Goal: Transaction & Acquisition: Obtain resource

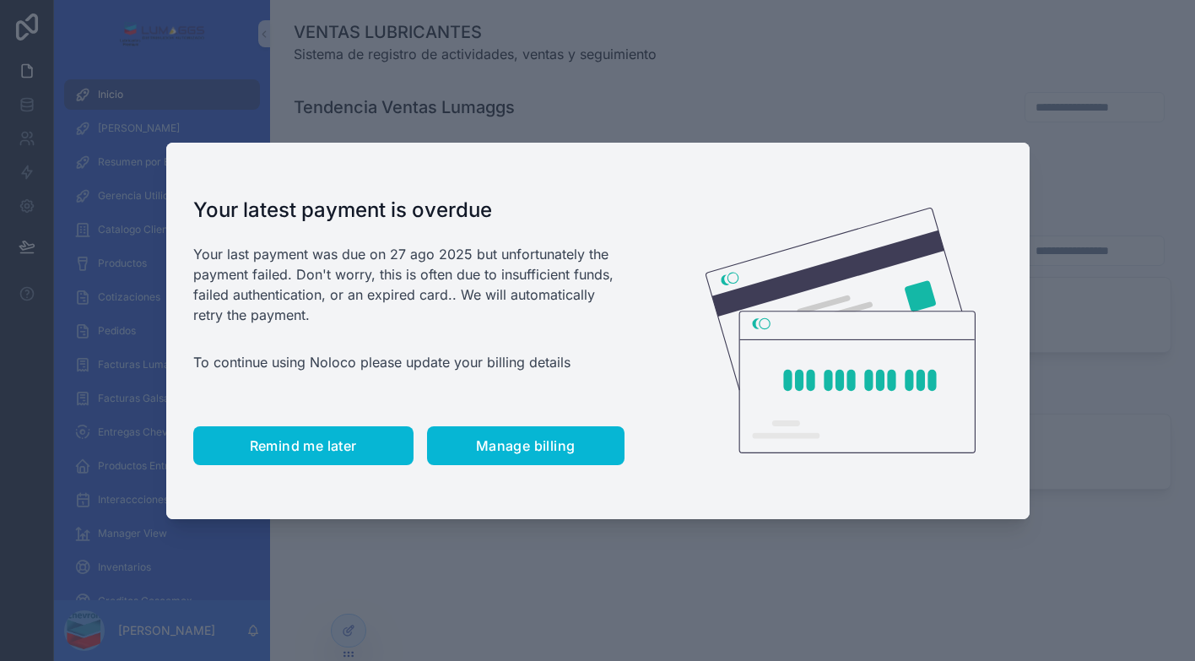
click at [291, 442] on span "Remind me later" at bounding box center [303, 445] width 107 height 17
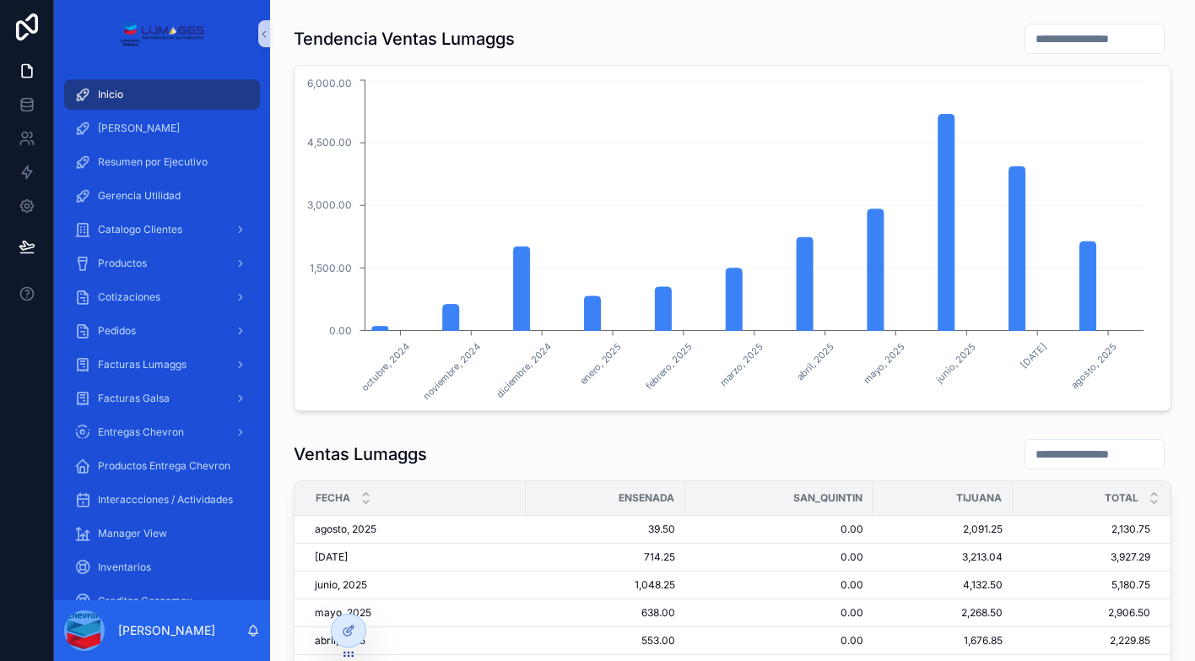
scroll to position [169, 0]
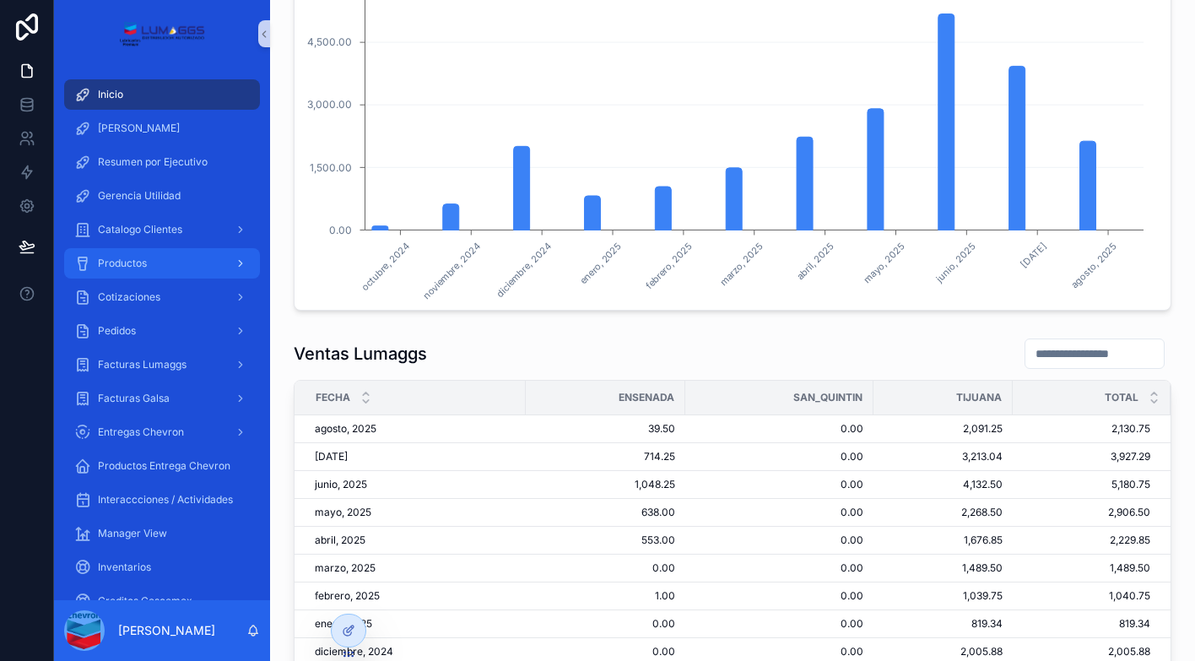
click at [143, 257] on span "Productos" at bounding box center [122, 264] width 49 height 14
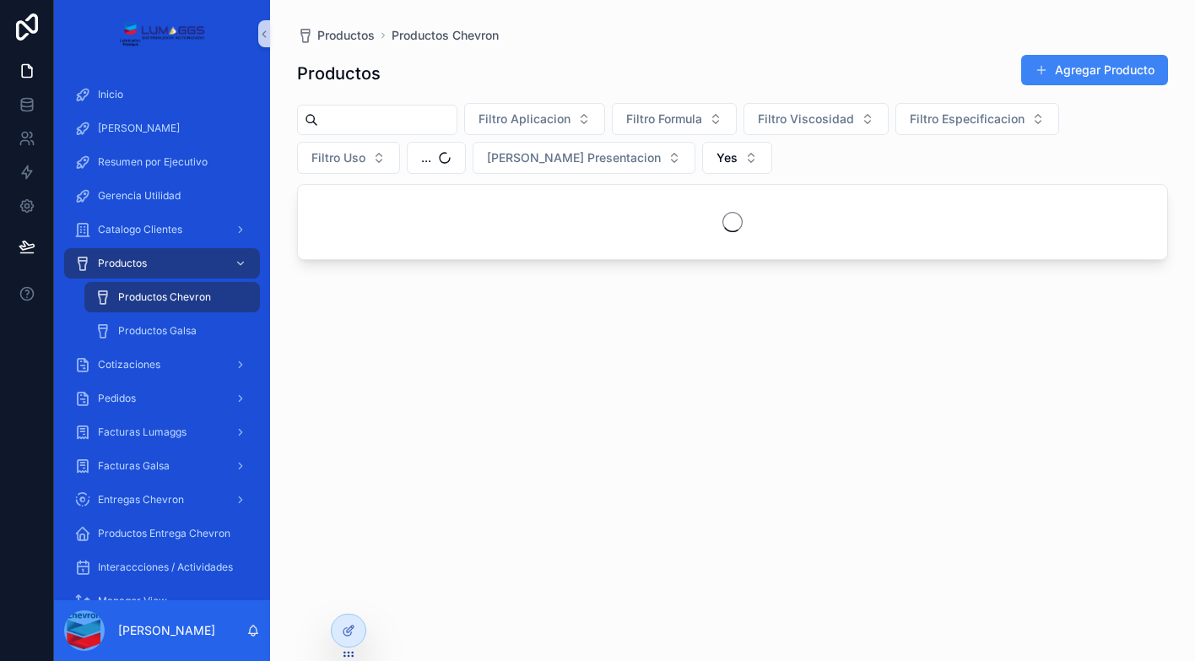
click at [365, 113] on input "scrollable content" at bounding box center [387, 120] width 138 height 24
type input "******"
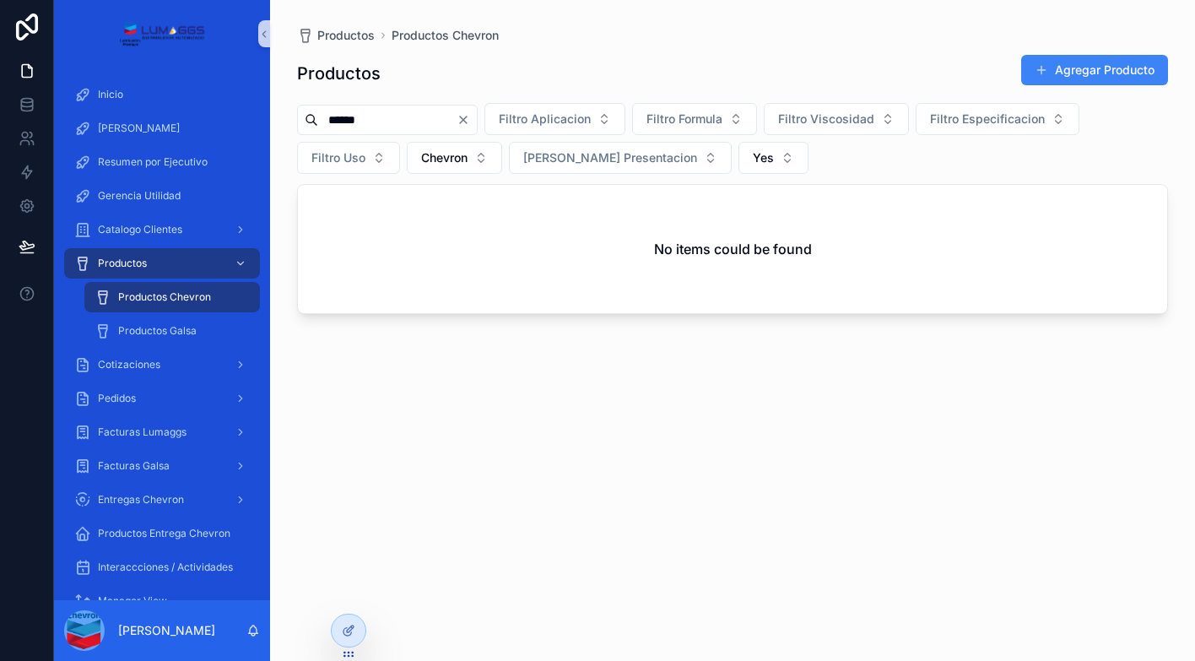
drag, startPoint x: 372, startPoint y: 124, endPoint x: 300, endPoint y: 115, distance: 73.2
click at [302, 115] on div "******" at bounding box center [387, 120] width 181 height 30
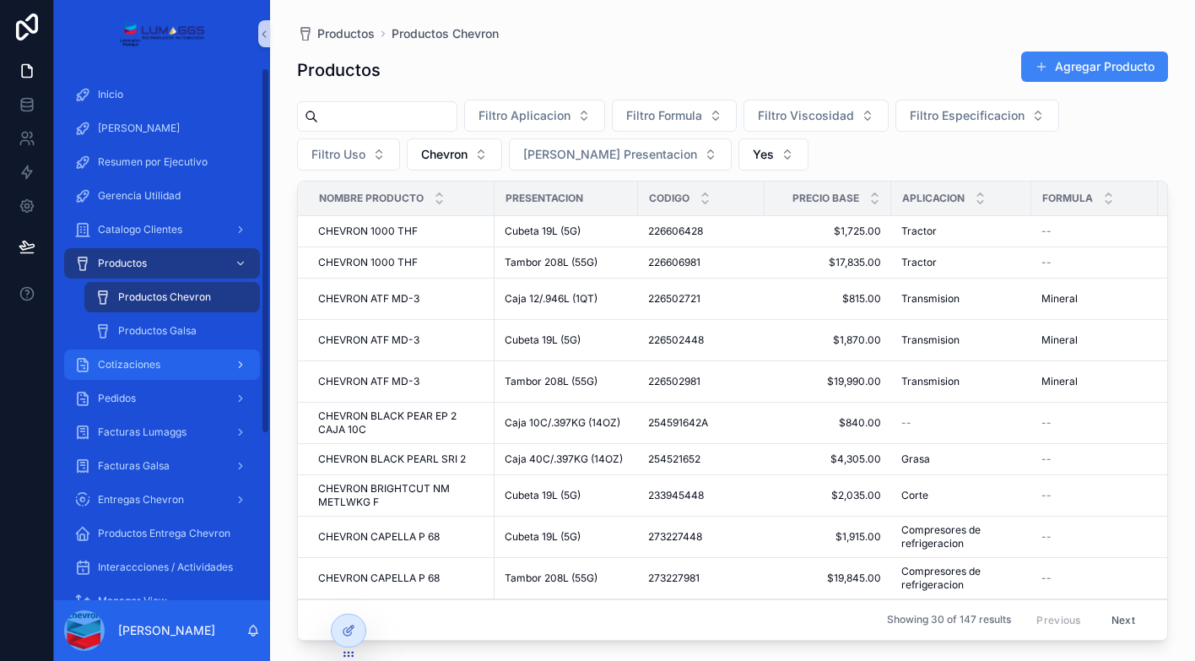
click at [171, 359] on div "Cotizaciones" at bounding box center [162, 364] width 176 height 27
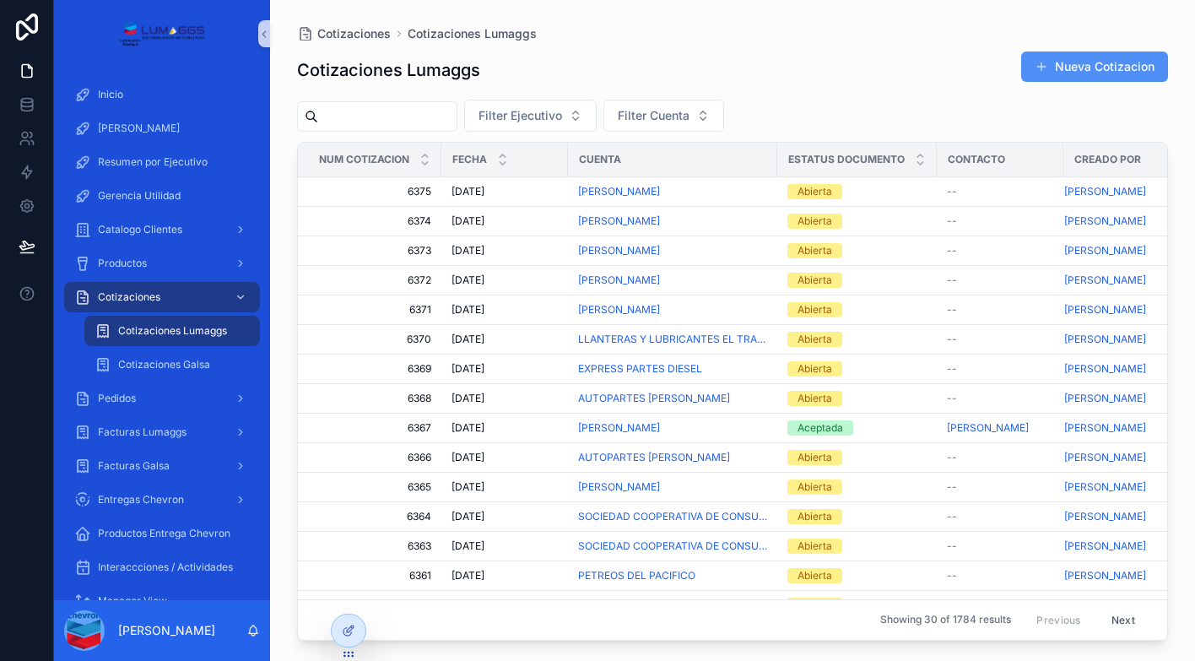
click at [1069, 67] on button "Nueva Cotizacion" at bounding box center [1094, 66] width 147 height 30
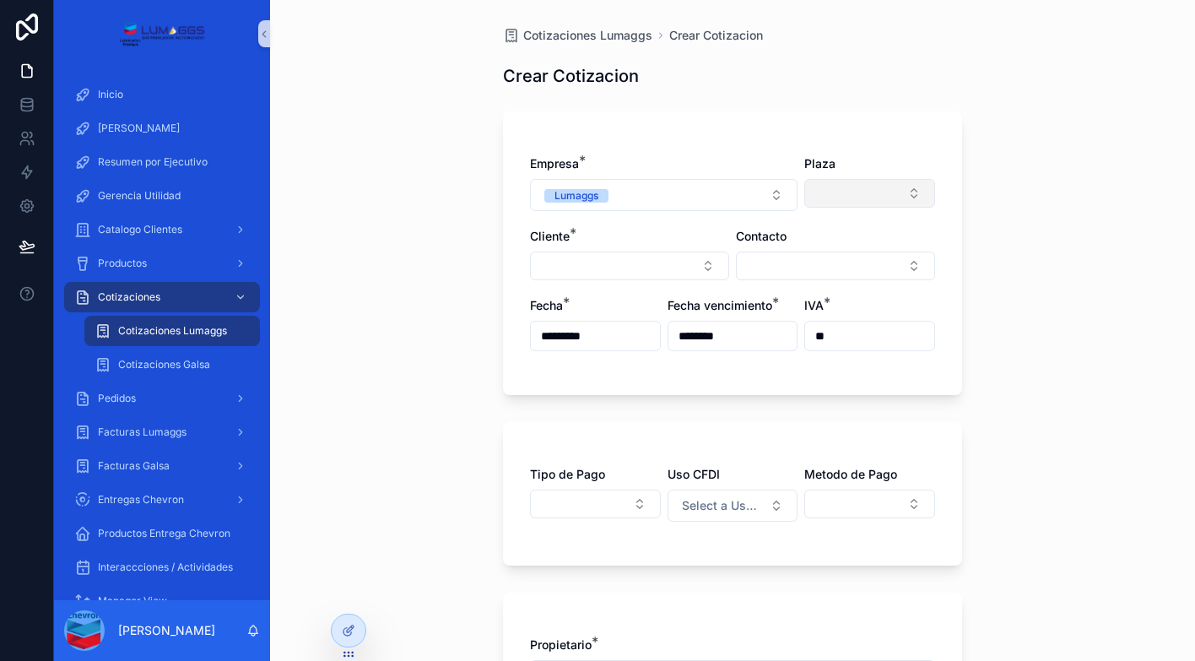
click at [867, 200] on button "Select Button" at bounding box center [869, 193] width 131 height 29
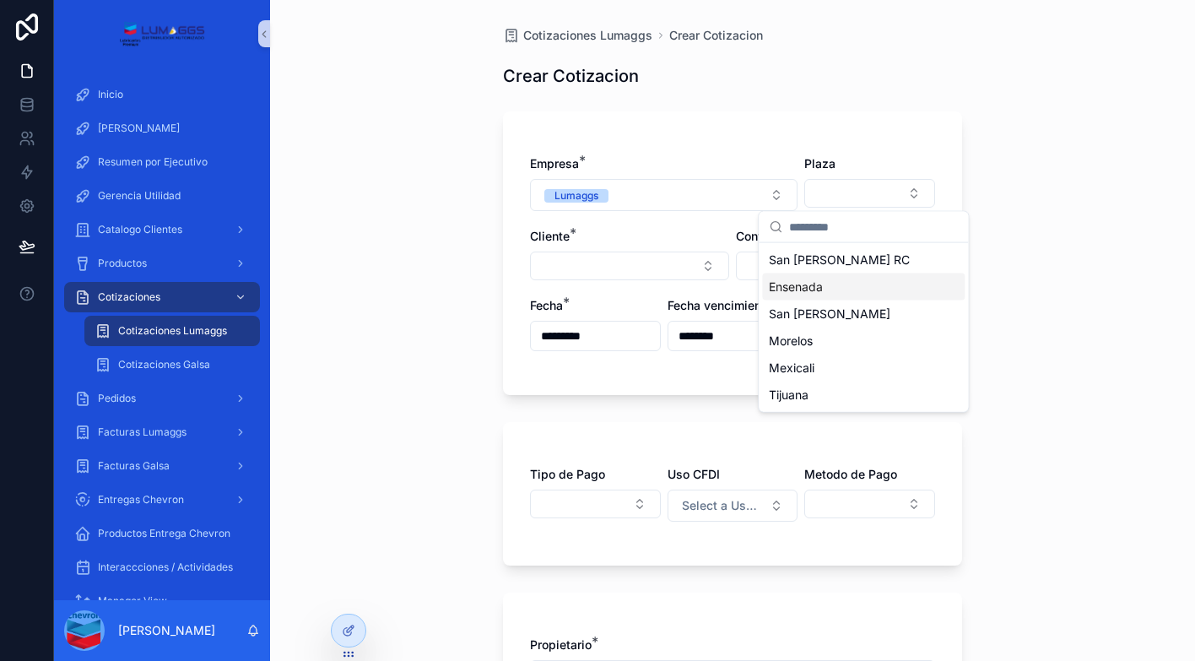
click at [829, 286] on div "Ensenada" at bounding box center [863, 286] width 203 height 27
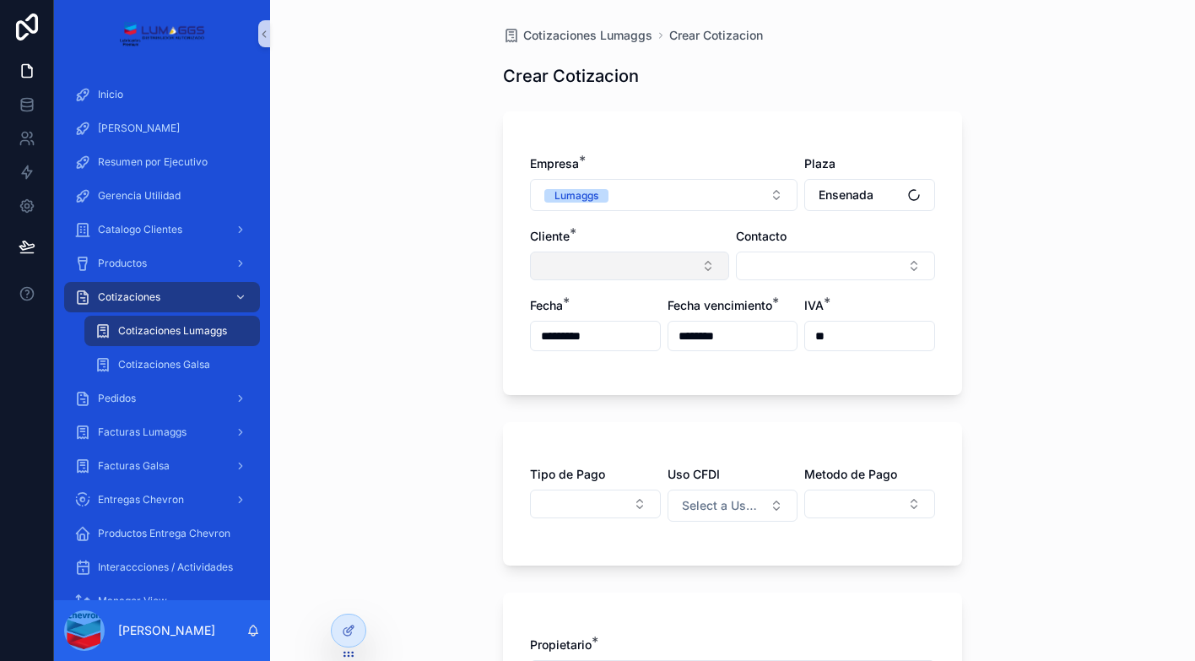
click at [602, 257] on button "Select Button" at bounding box center [629, 266] width 199 height 29
type input "**********"
click at [681, 269] on button "Select Button" at bounding box center [629, 266] width 199 height 29
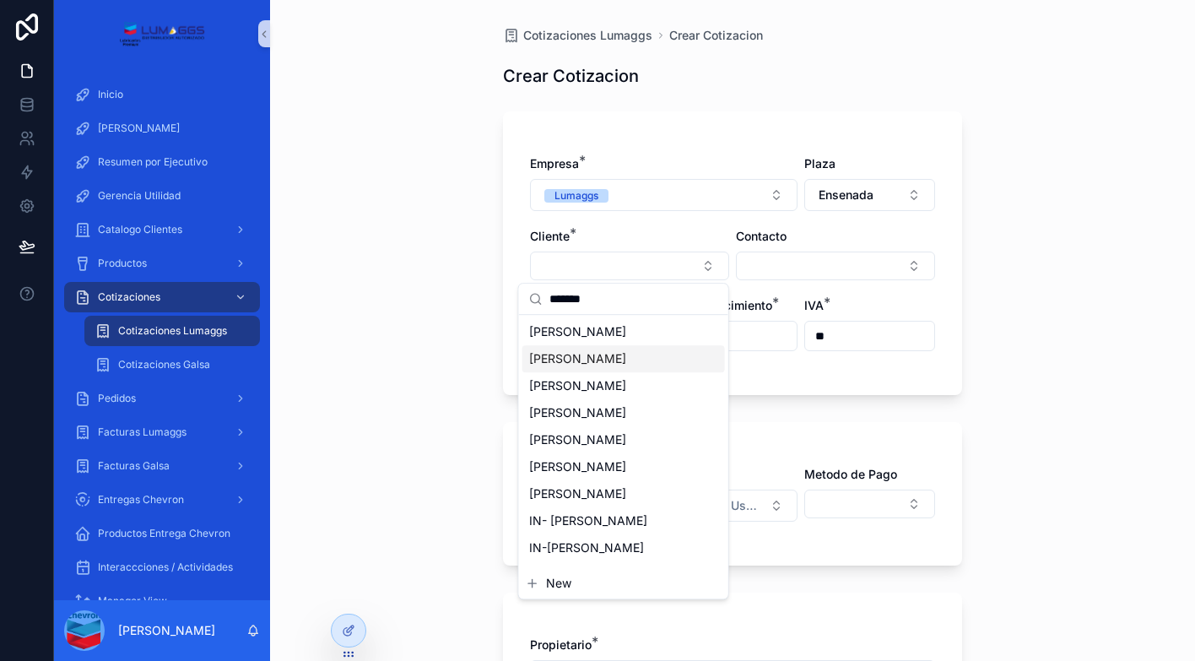
click at [611, 300] on input "*******" at bounding box center [633, 299] width 169 height 30
type input "*******"
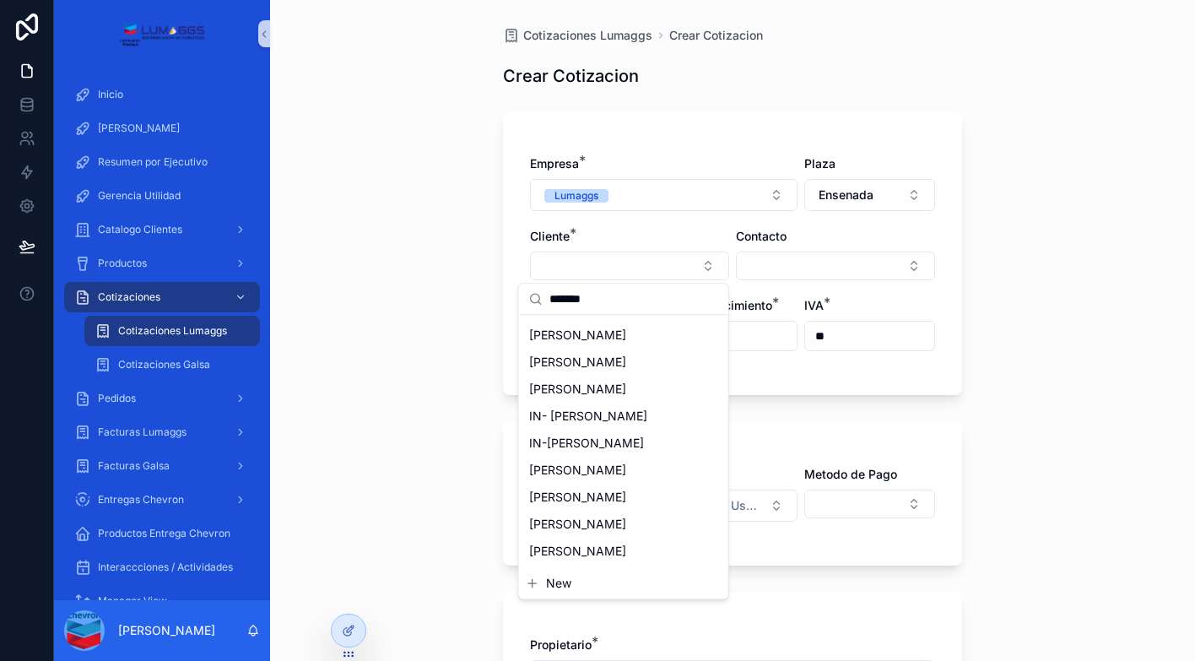
scroll to position [208, 0]
click at [604, 441] on div "IN-[PERSON_NAME]" at bounding box center [623, 443] width 203 height 27
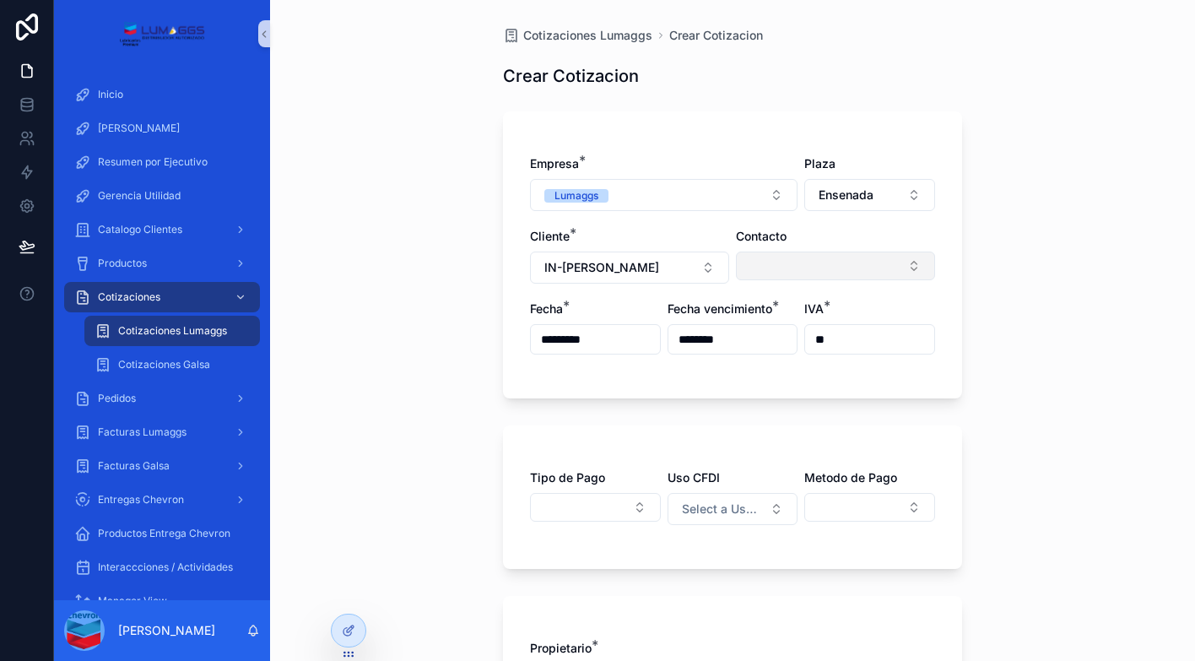
click at [793, 260] on button "Select Button" at bounding box center [835, 266] width 199 height 29
click at [1024, 242] on div "Cotizaciones Lumaggs Crear Cotizacion Crear Cotizacion Empresa * Lumaggs Plaza …" at bounding box center [732, 330] width 925 height 661
click at [590, 511] on button "Select Button" at bounding box center [595, 507] width 131 height 29
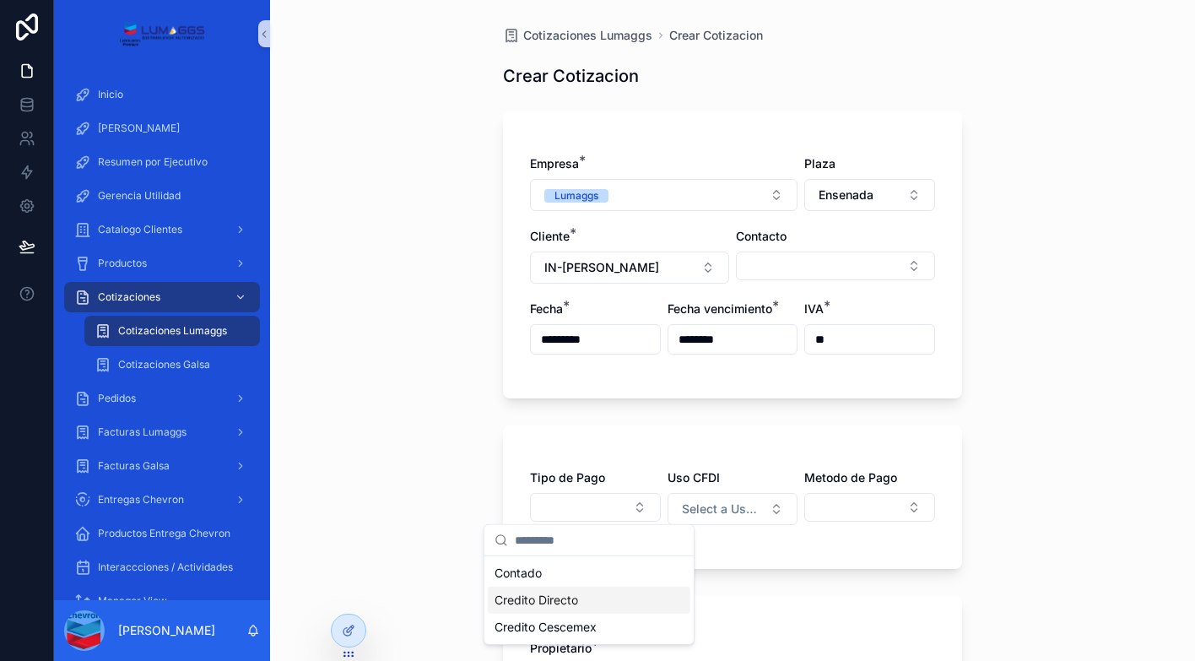
click at [561, 598] on span "Credito Directo" at bounding box center [537, 600] width 84 height 17
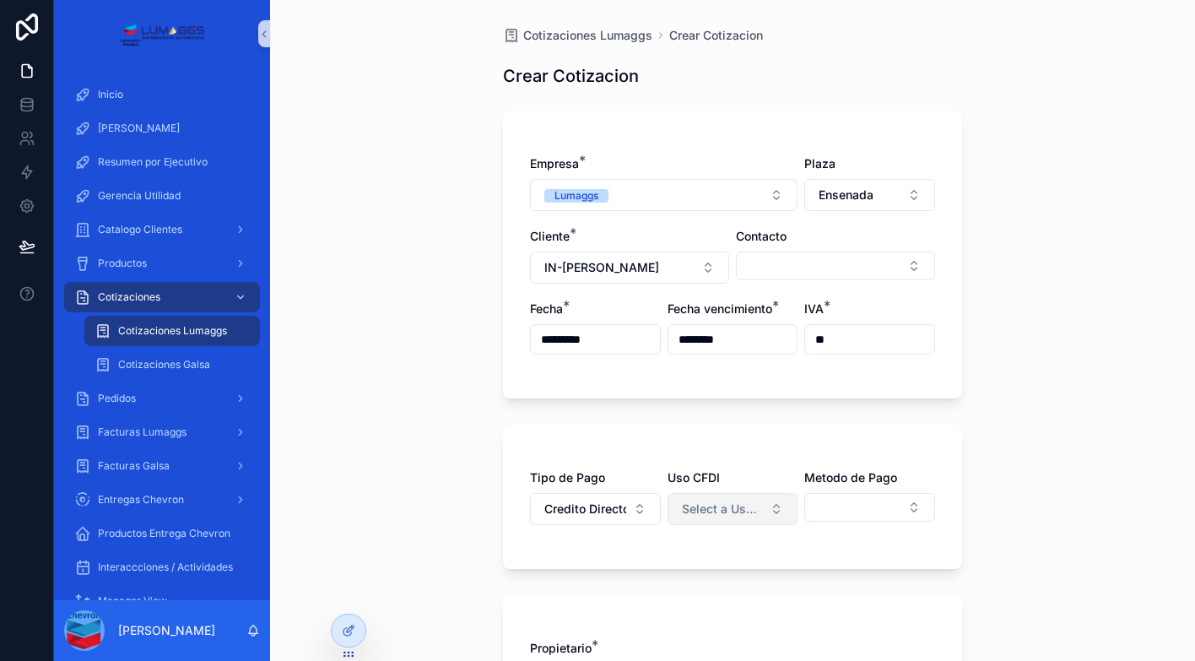
click at [716, 506] on span "Select a Uso CFDI" at bounding box center [723, 509] width 82 height 17
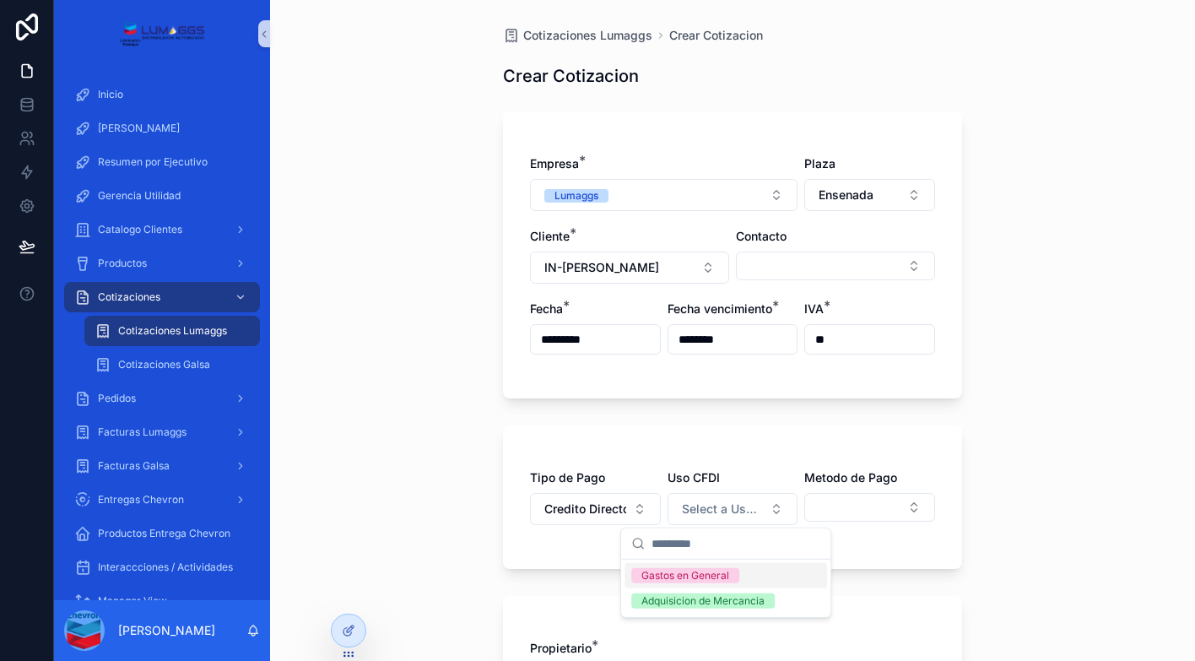
click at [703, 581] on div "Gastos en General" at bounding box center [685, 575] width 88 height 15
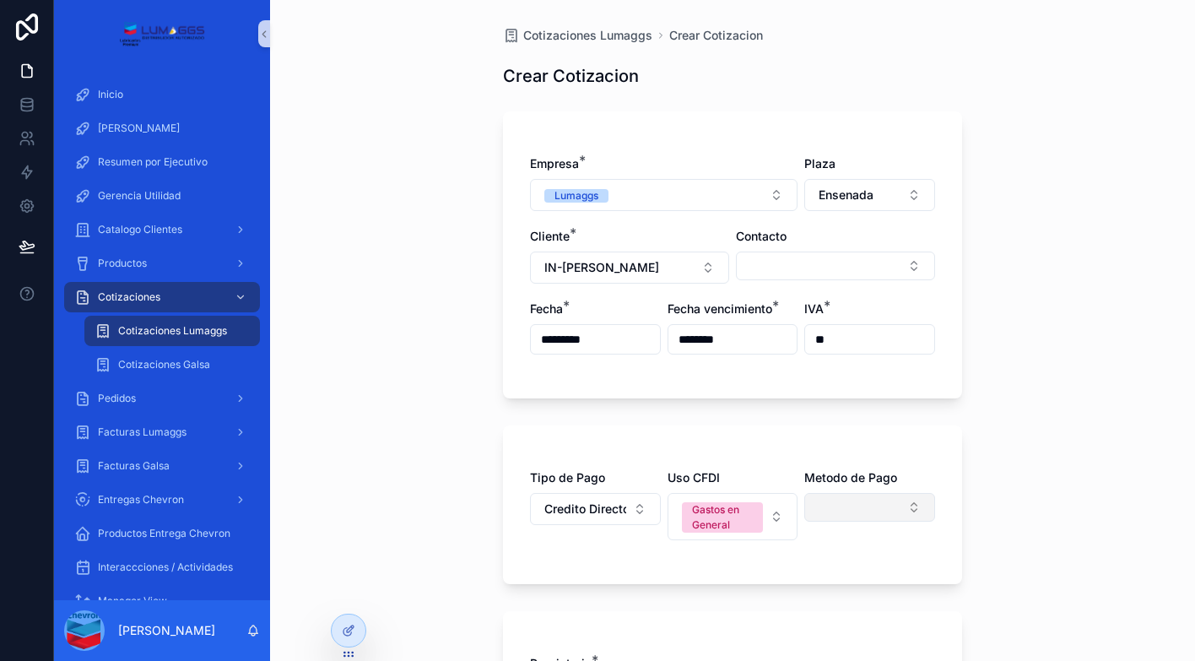
click at [846, 517] on button "Select Button" at bounding box center [869, 507] width 131 height 29
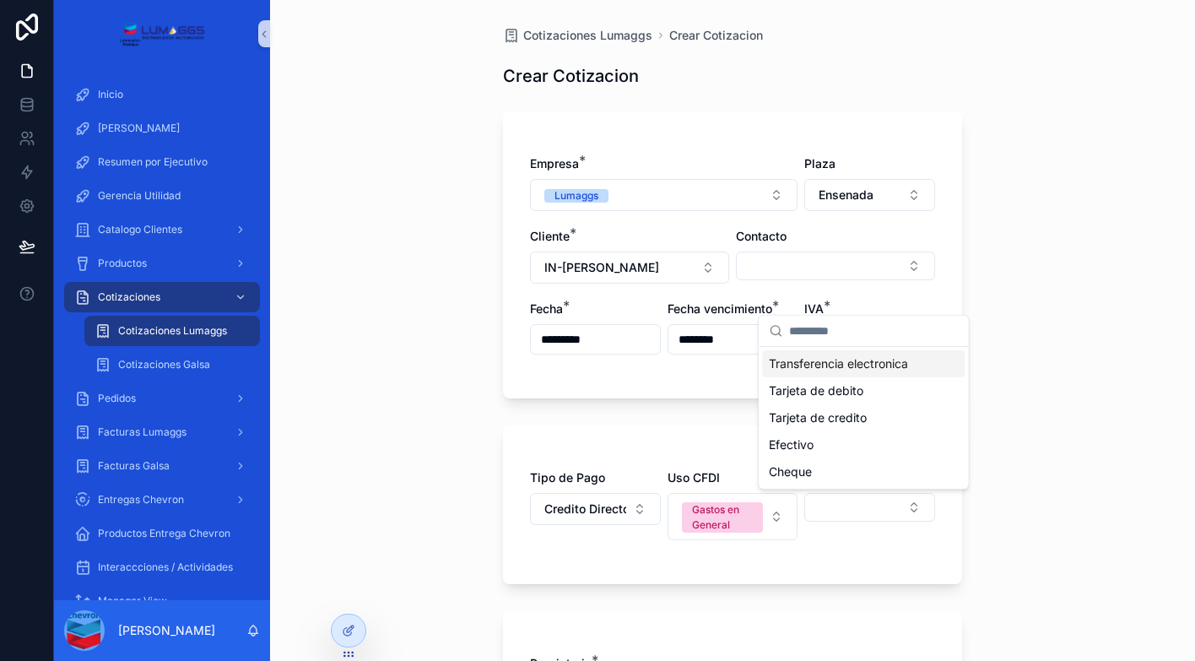
click at [879, 357] on span "Transferencia electronica" at bounding box center [838, 363] width 139 height 17
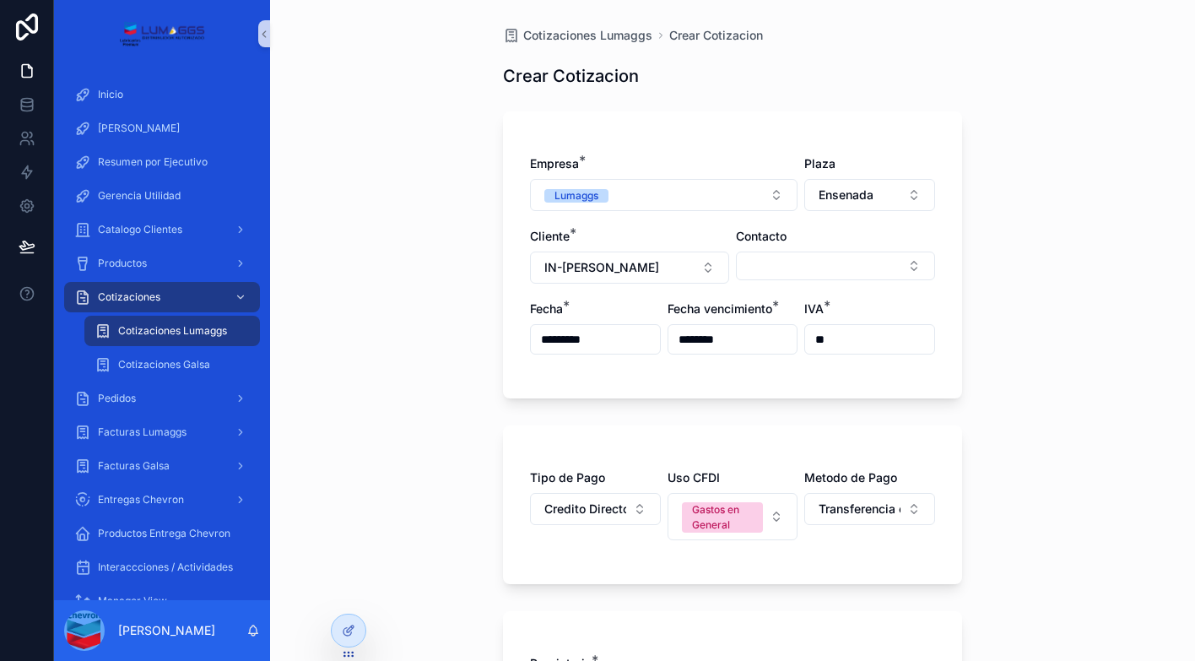
click at [1023, 393] on div "Cotizaciones Lumaggs Crear Cotizacion Crear Cotizacion Empresa * Lumaggs Plaza …" at bounding box center [732, 330] width 925 height 661
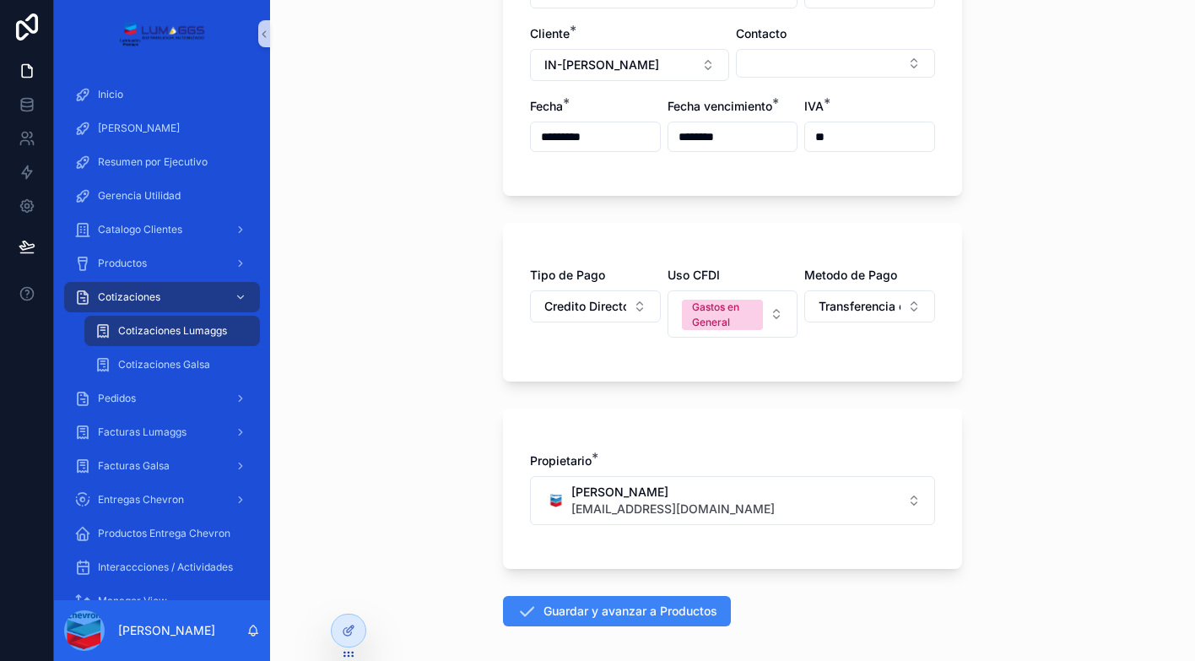
scroll to position [274, 0]
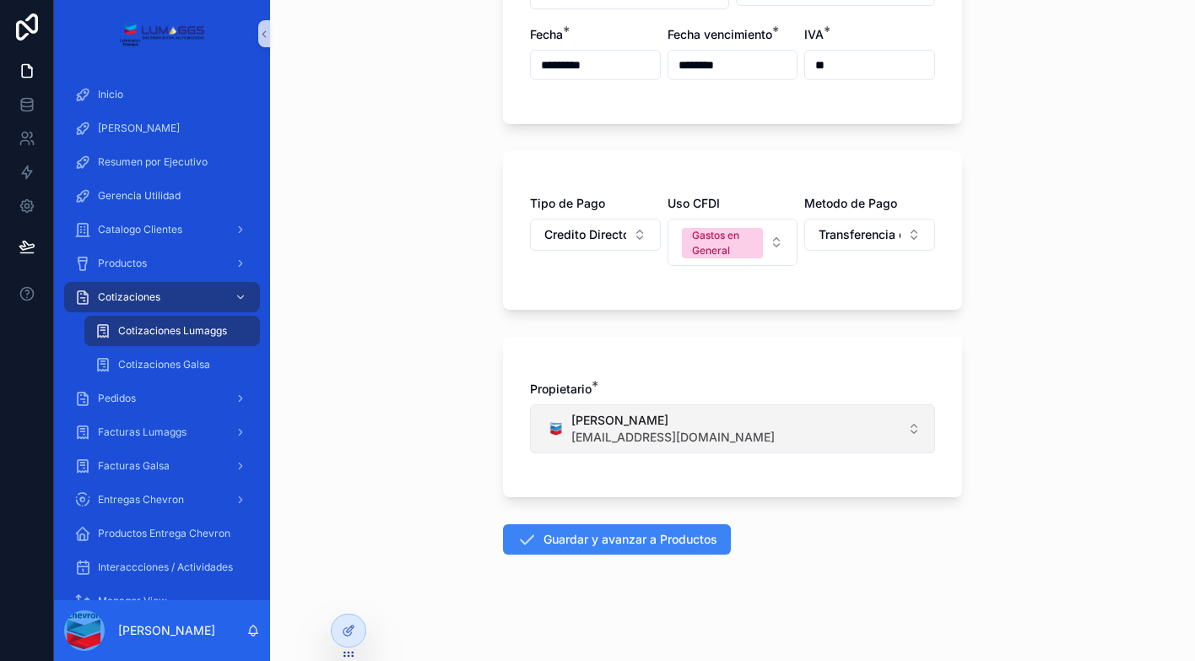
click at [652, 422] on span "[PERSON_NAME]" at bounding box center [672, 420] width 203 height 17
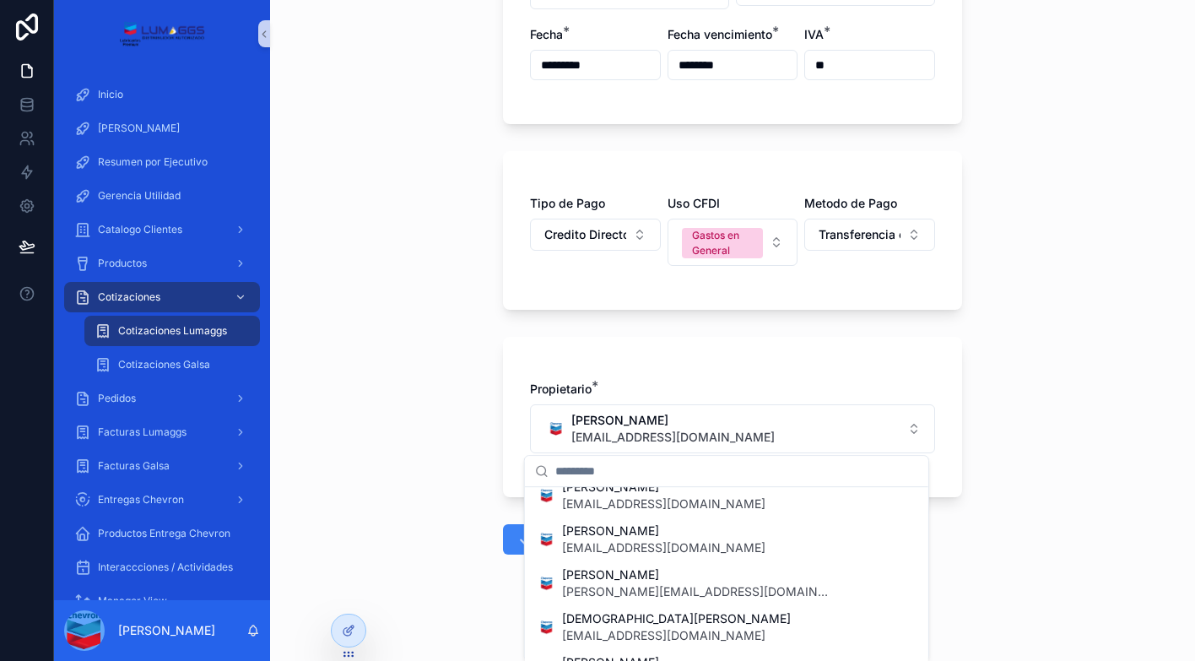
scroll to position [760, 0]
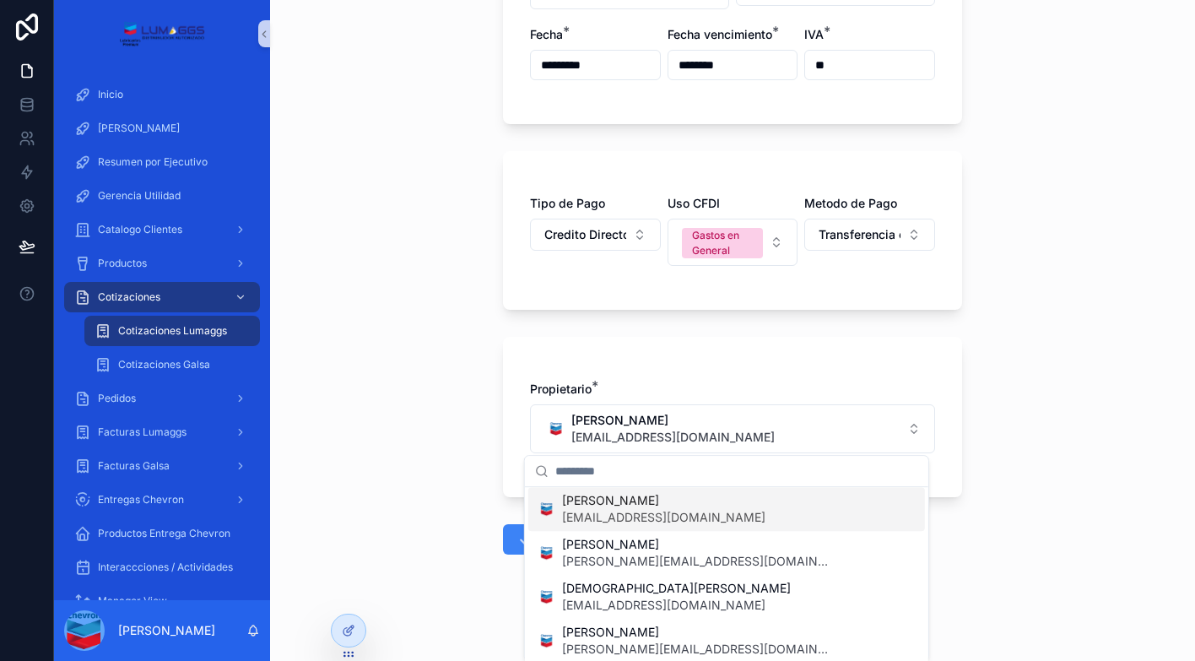
click at [641, 514] on span "[EMAIL_ADDRESS][DOMAIN_NAME]" at bounding box center [663, 517] width 203 height 17
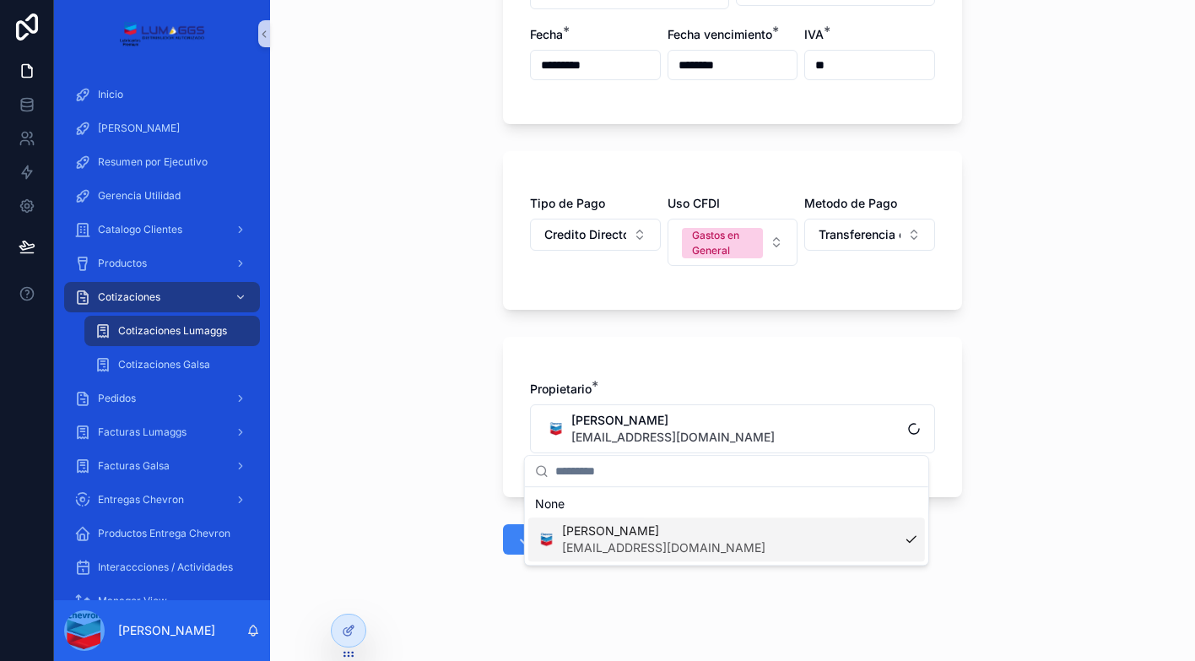
scroll to position [0, 0]
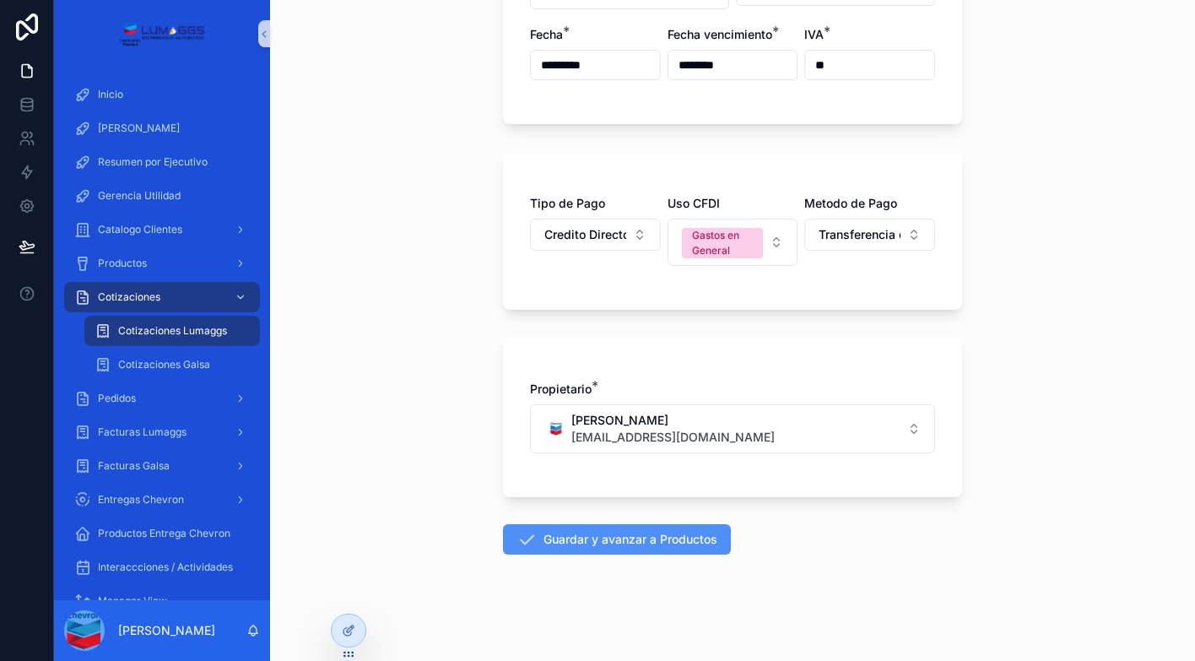
click at [635, 547] on button "Guardar y avanzar a Productos" at bounding box center [617, 539] width 228 height 30
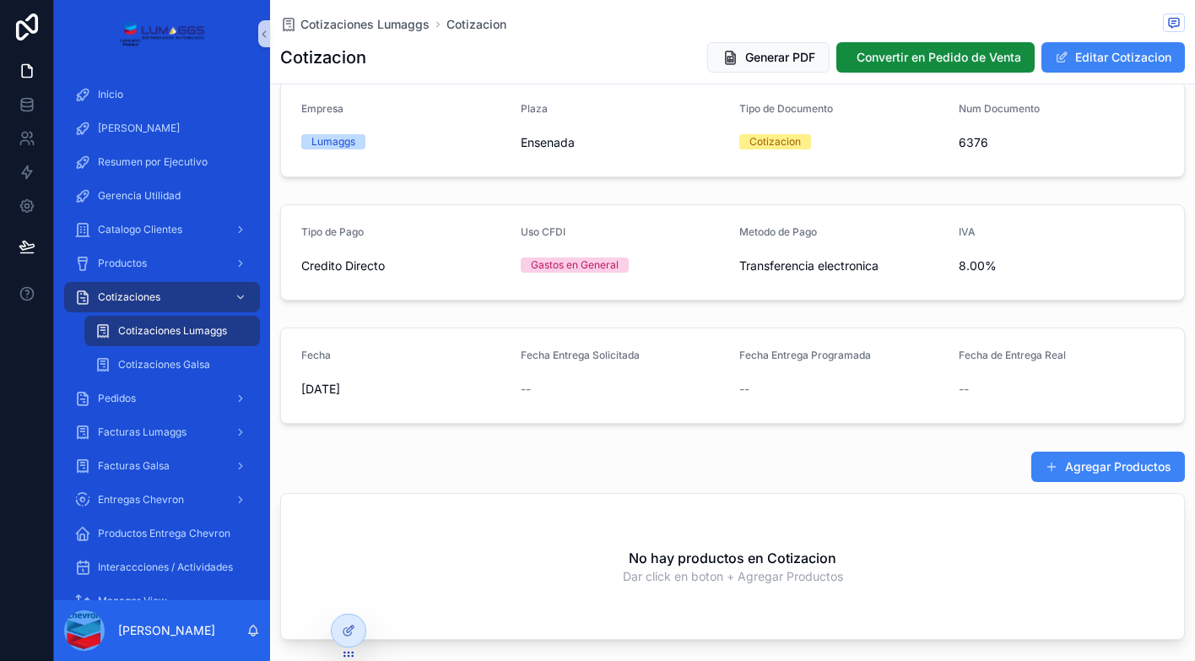
scroll to position [253, 0]
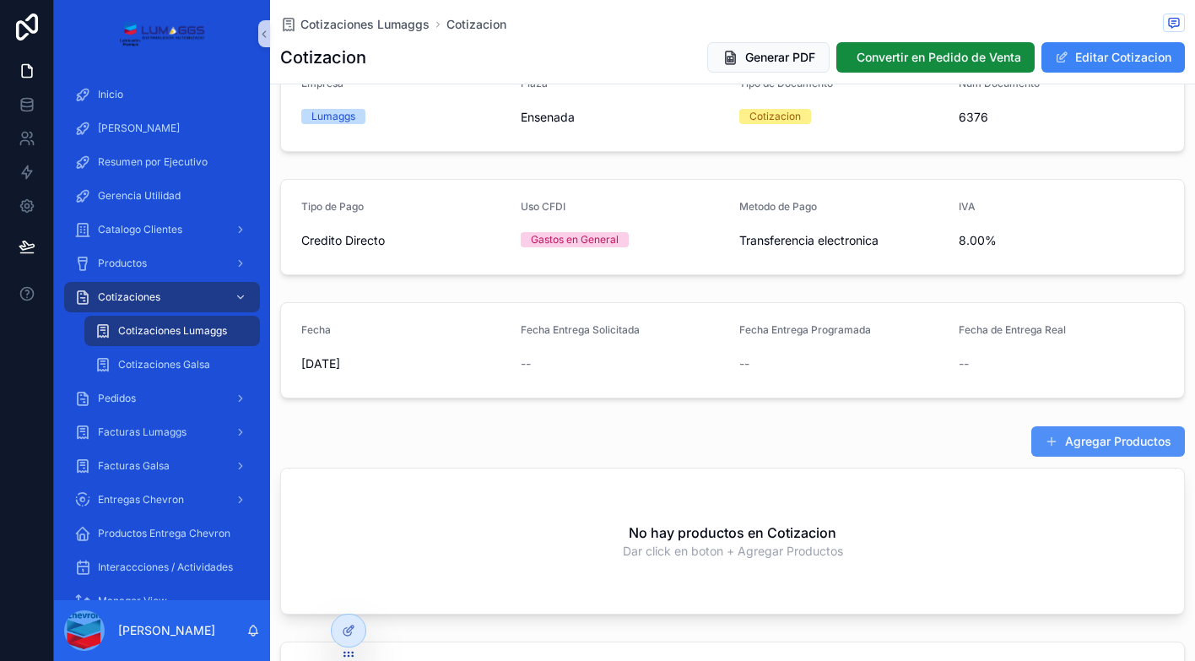
click at [1112, 438] on button "Agregar Productos" at bounding box center [1108, 441] width 154 height 30
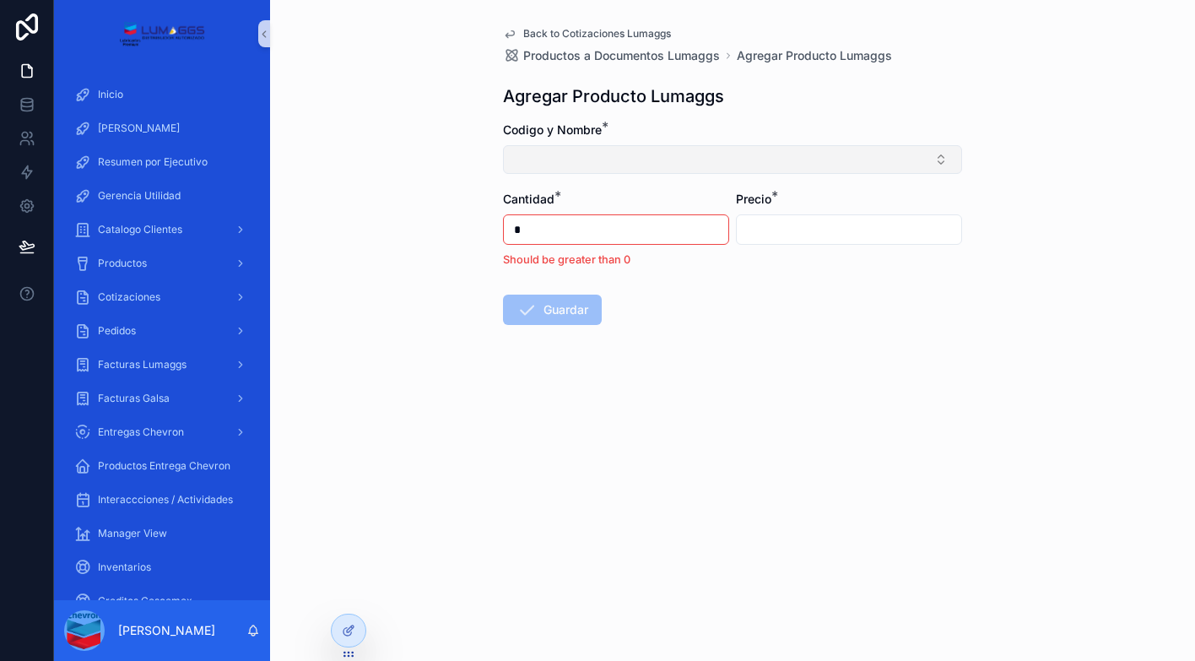
click at [566, 156] on button "Select Button" at bounding box center [732, 159] width 459 height 29
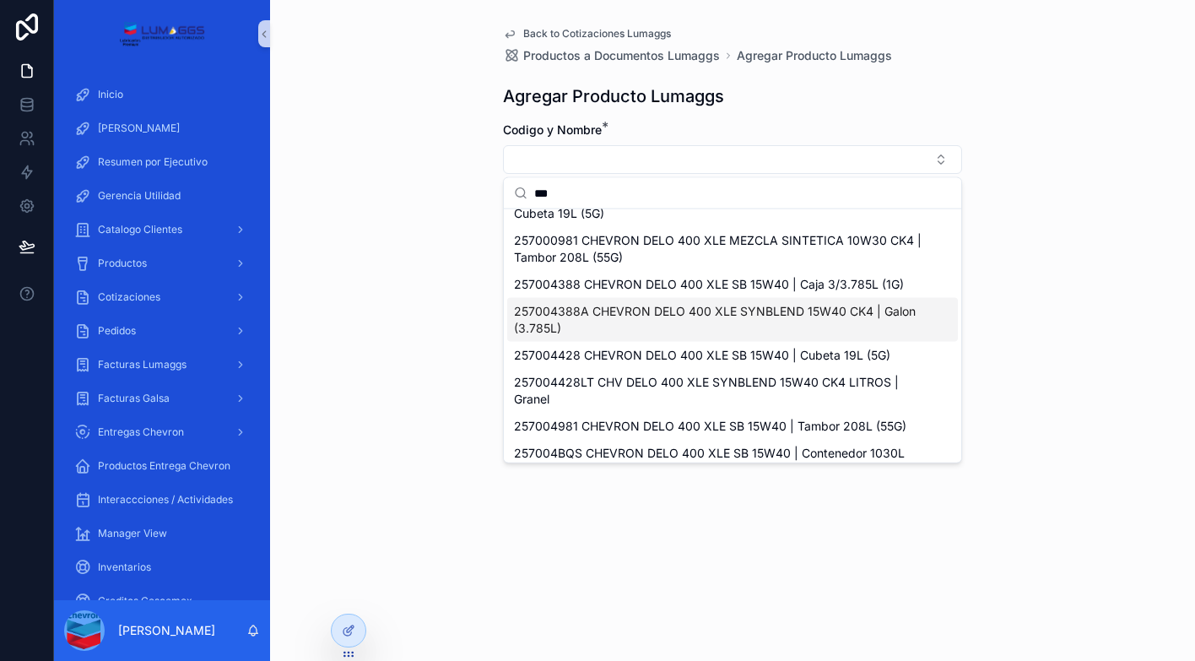
scroll to position [54, 0]
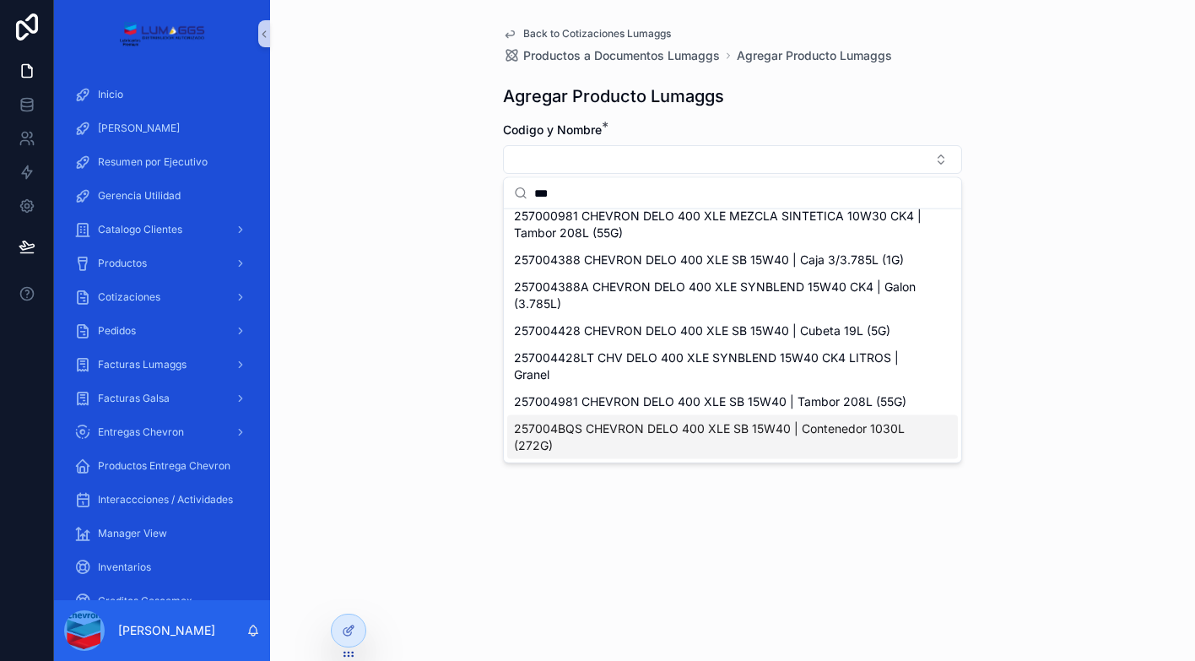
type input "***"
click at [566, 426] on span "257004BQS CHEVRON DELO 400 XLE SB 15W40 | Contenedor 1030L (272G)" at bounding box center [722, 437] width 417 height 34
type input "**********"
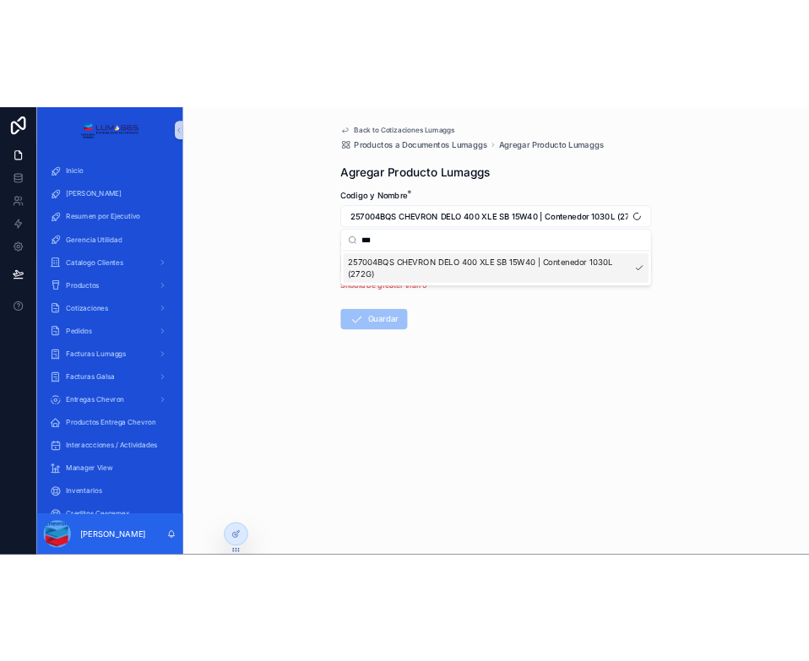
scroll to position [0, 0]
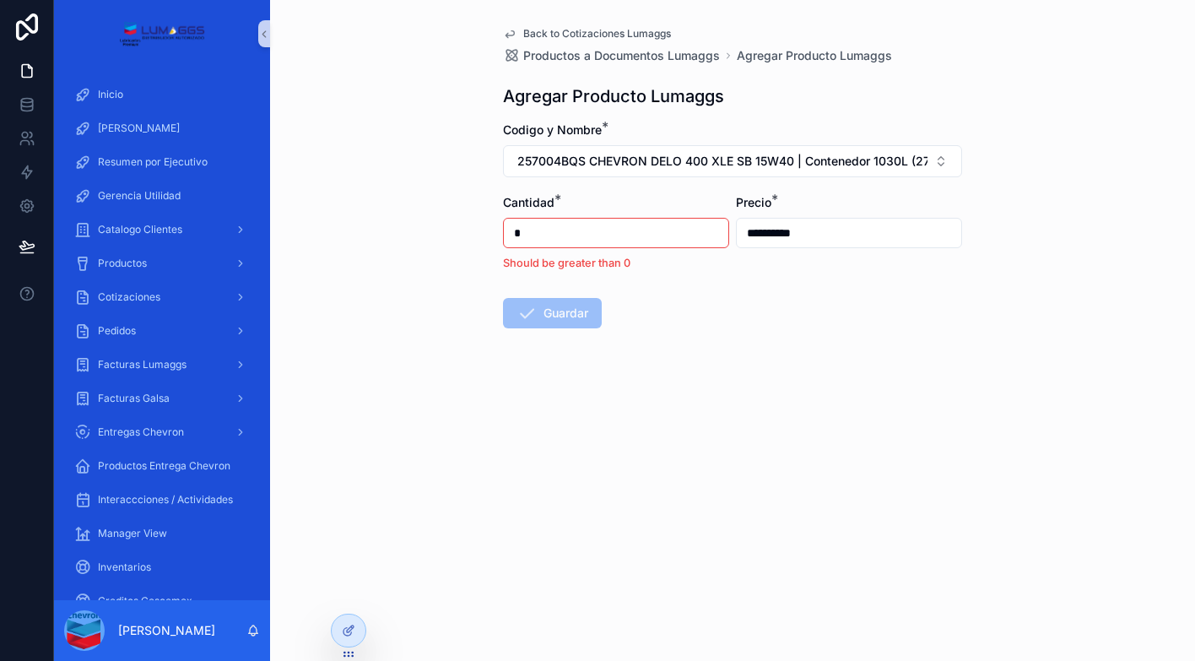
drag, startPoint x: 525, startPoint y: 230, endPoint x: 506, endPoint y: 230, distance: 19.4
click at [506, 230] on input "*" at bounding box center [616, 233] width 225 height 24
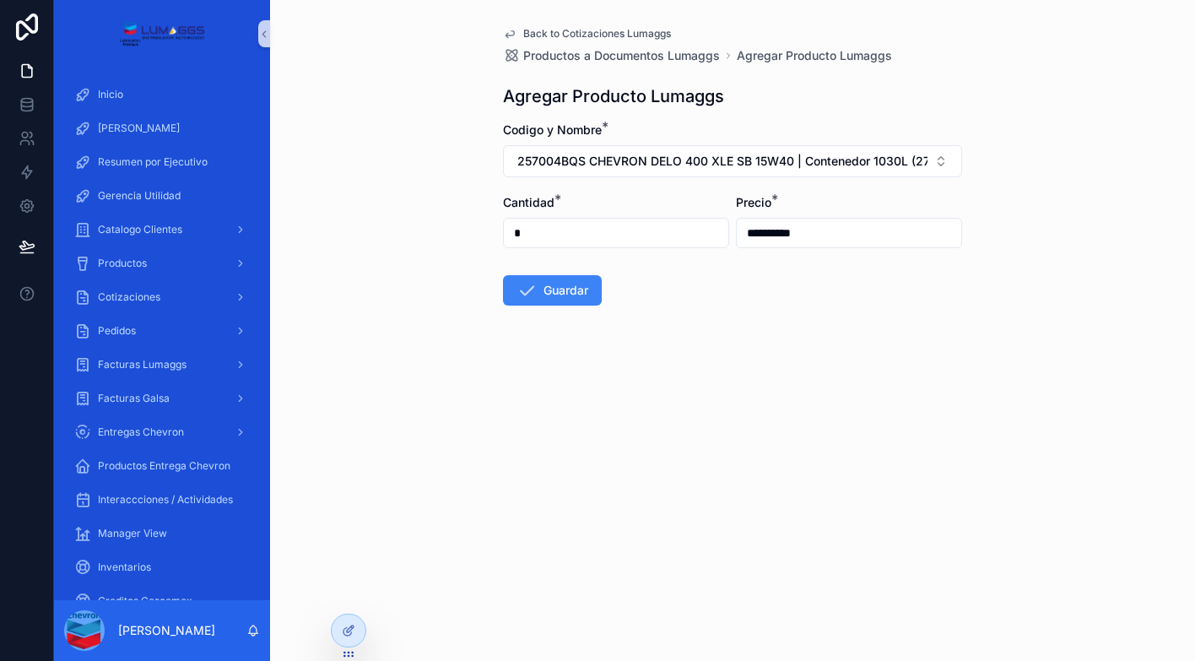
type input "*"
type input "**********"
click at [548, 290] on button "Guardar" at bounding box center [552, 290] width 99 height 30
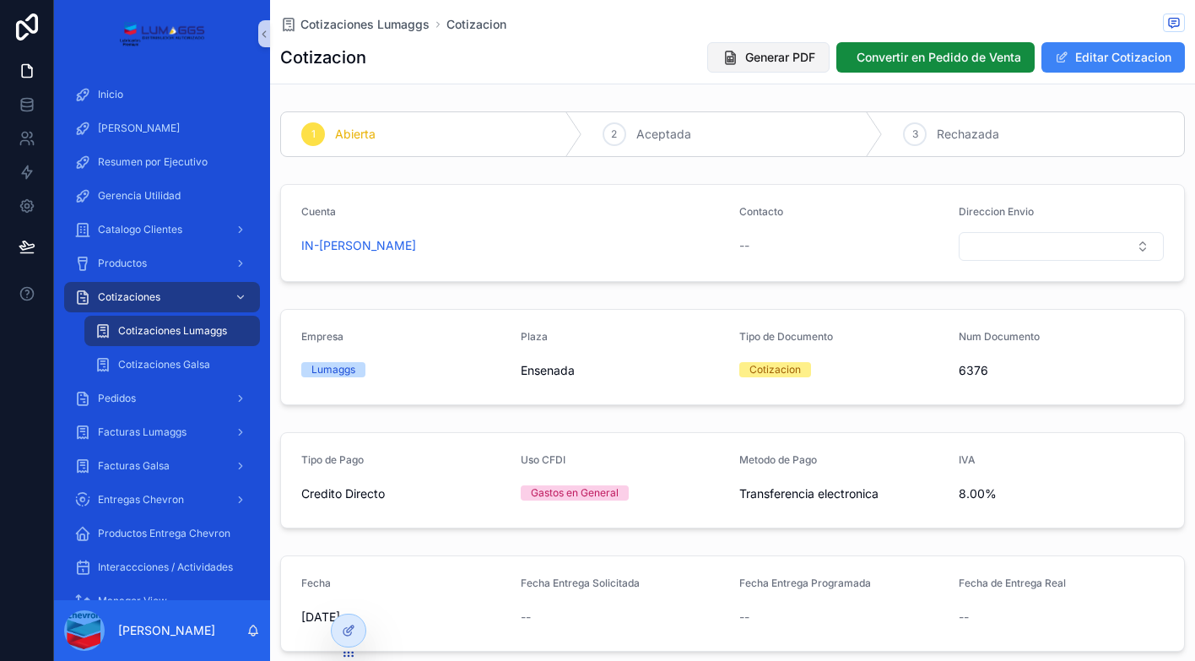
click at [745, 59] on span "Generar PDF" at bounding box center [780, 57] width 70 height 17
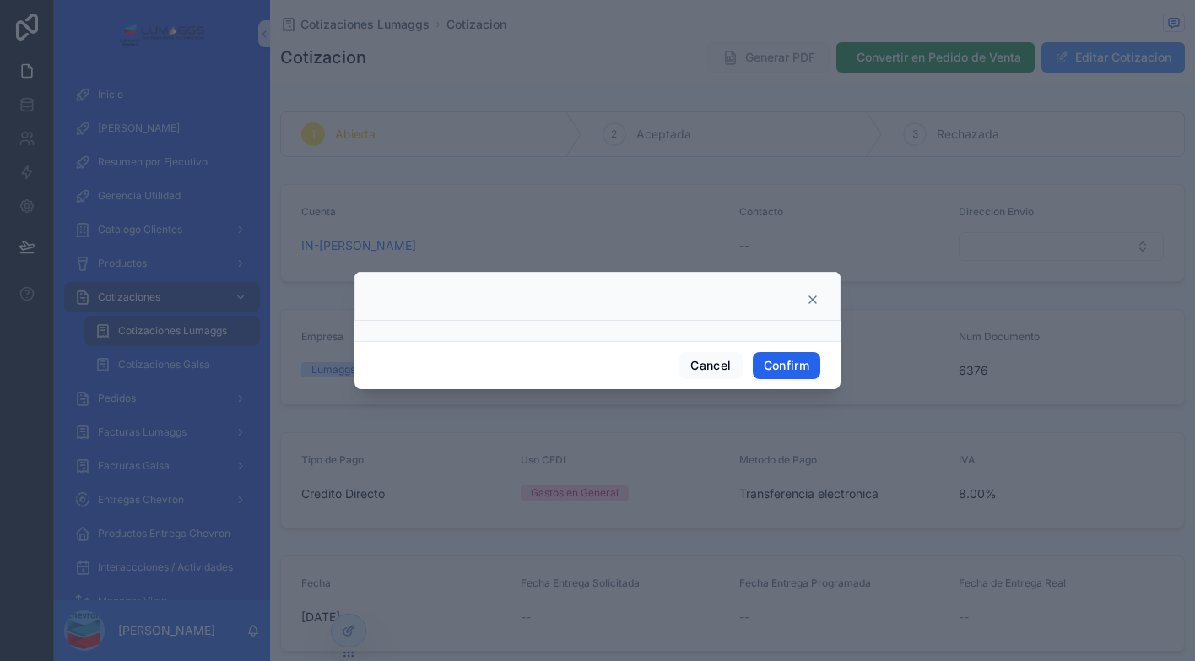
click at [784, 368] on button "Confirm" at bounding box center [787, 365] width 68 height 27
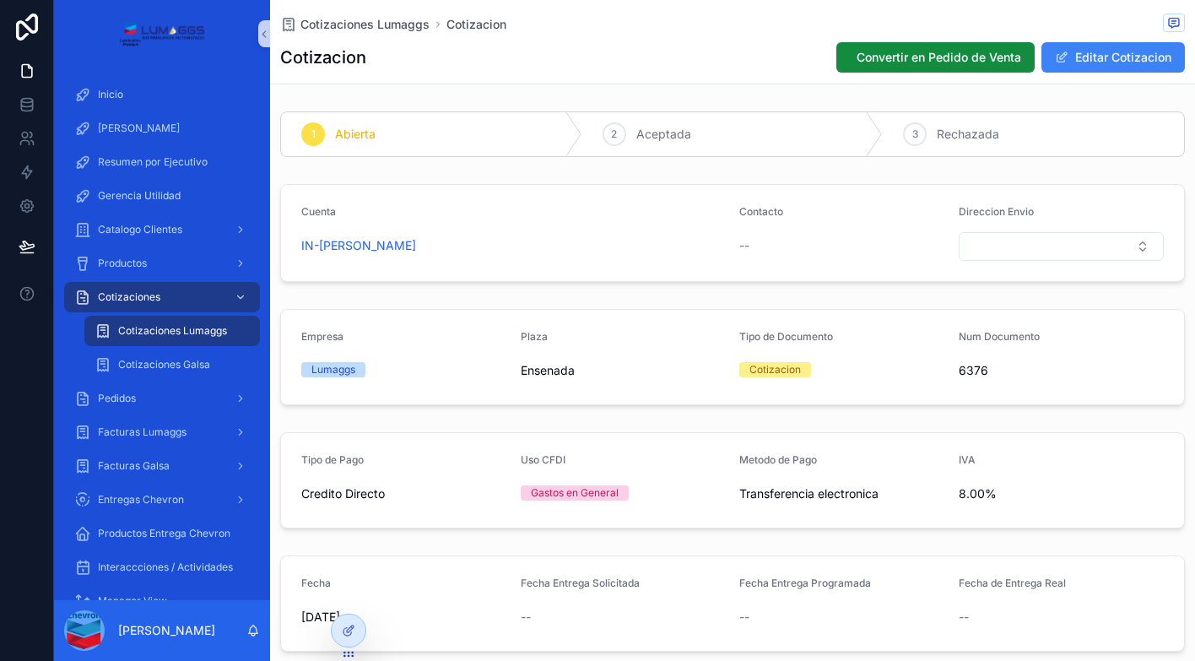
click at [1145, 622] on div "--" at bounding box center [1062, 617] width 206 height 17
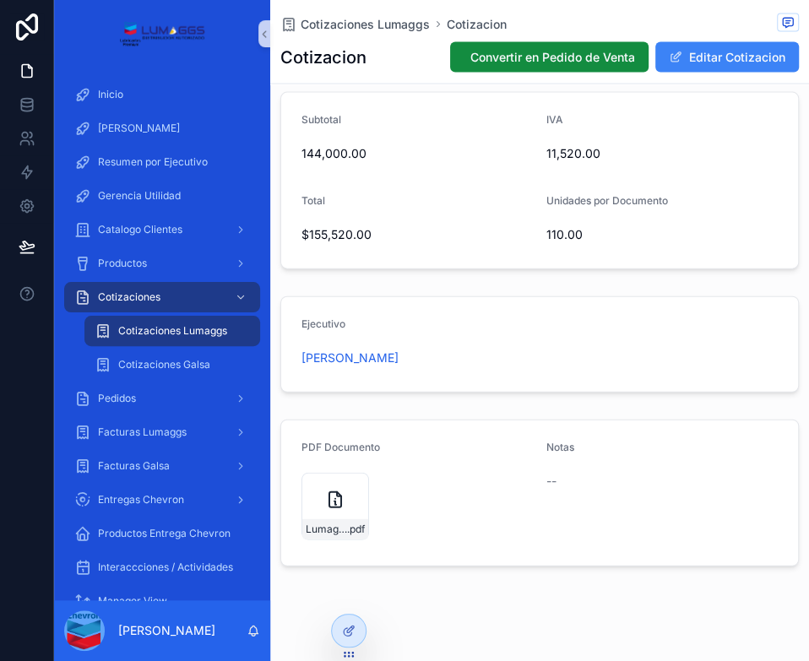
scroll to position [1125, 0]
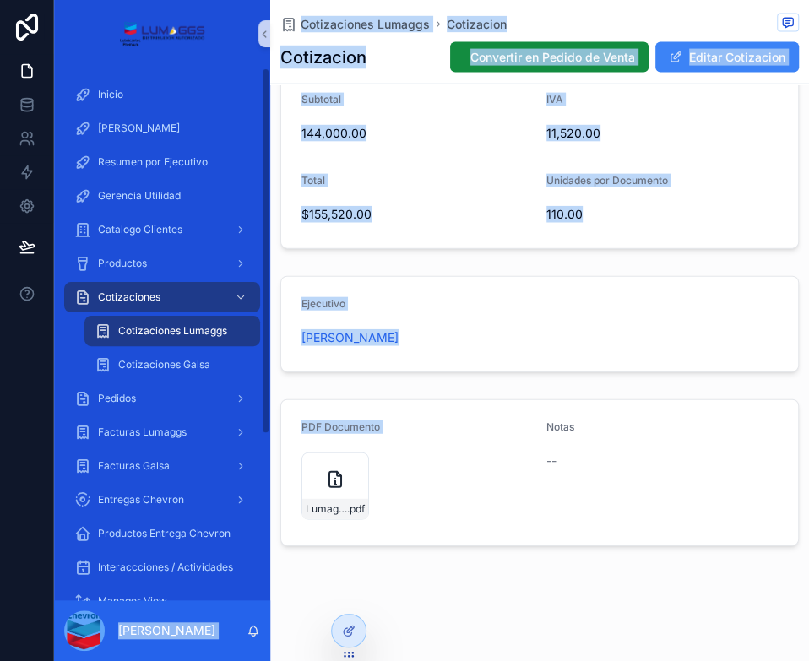
drag, startPoint x: 335, startPoint y: 480, endPoint x: -235, endPoint y: 375, distance: 579.4
click at [0, 375] on html "Inicio Inicio Gerencia Resumen por Ejecutivo Gerencia Utilidad Catalogo Cliente…" at bounding box center [404, 330] width 809 height 661
click at [329, 476] on icon "scrollable content" at bounding box center [335, 479] width 12 height 15
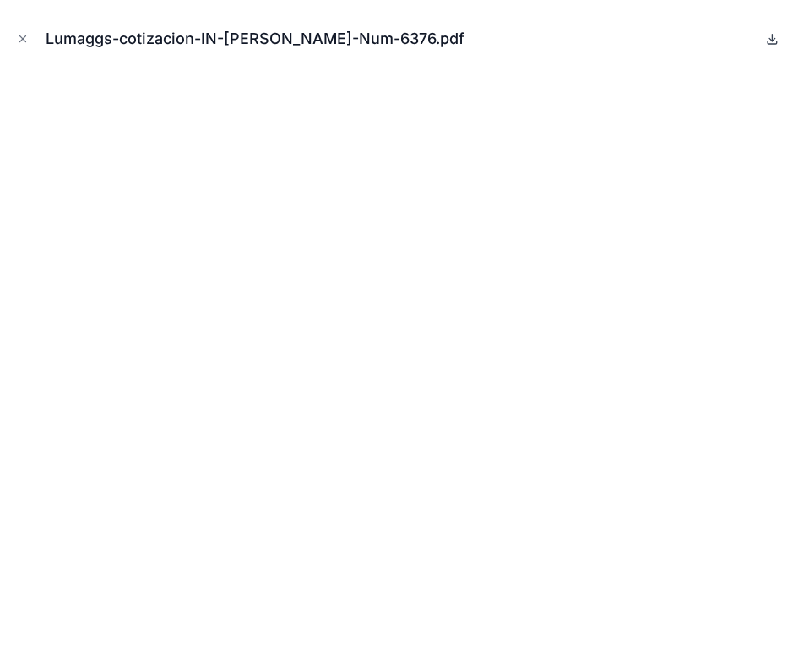
click at [768, 36] on icon at bounding box center [772, 39] width 14 height 14
